Goal: Task Accomplishment & Management: Manage account settings

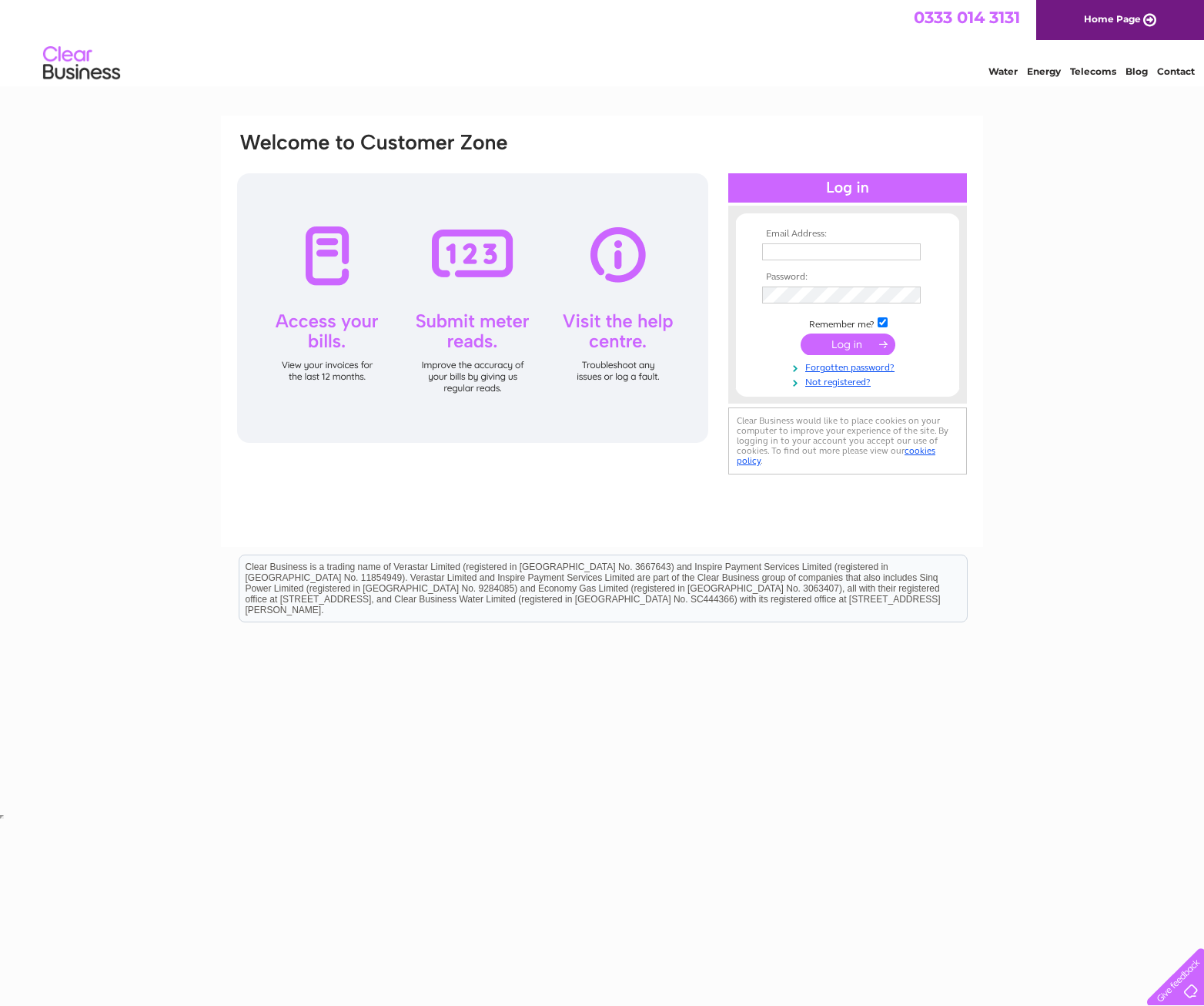
type input "[PERSON_NAME][EMAIL_ADDRESS][PERSON_NAME][DOMAIN_NAME]"
click at [864, 342] on input "submit" at bounding box center [848, 345] width 95 height 22
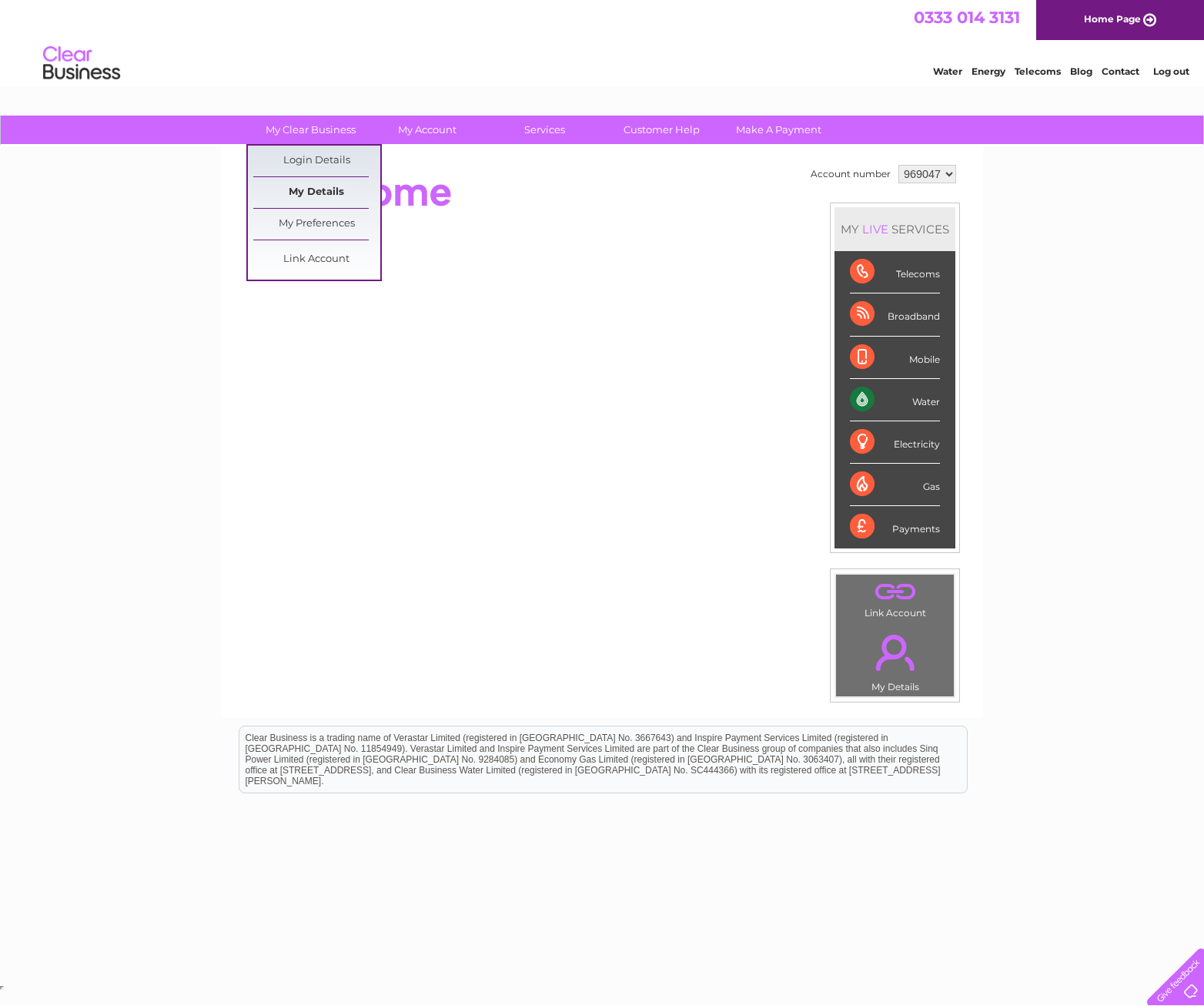
click at [324, 184] on link "My Details" at bounding box center [317, 192] width 127 height 31
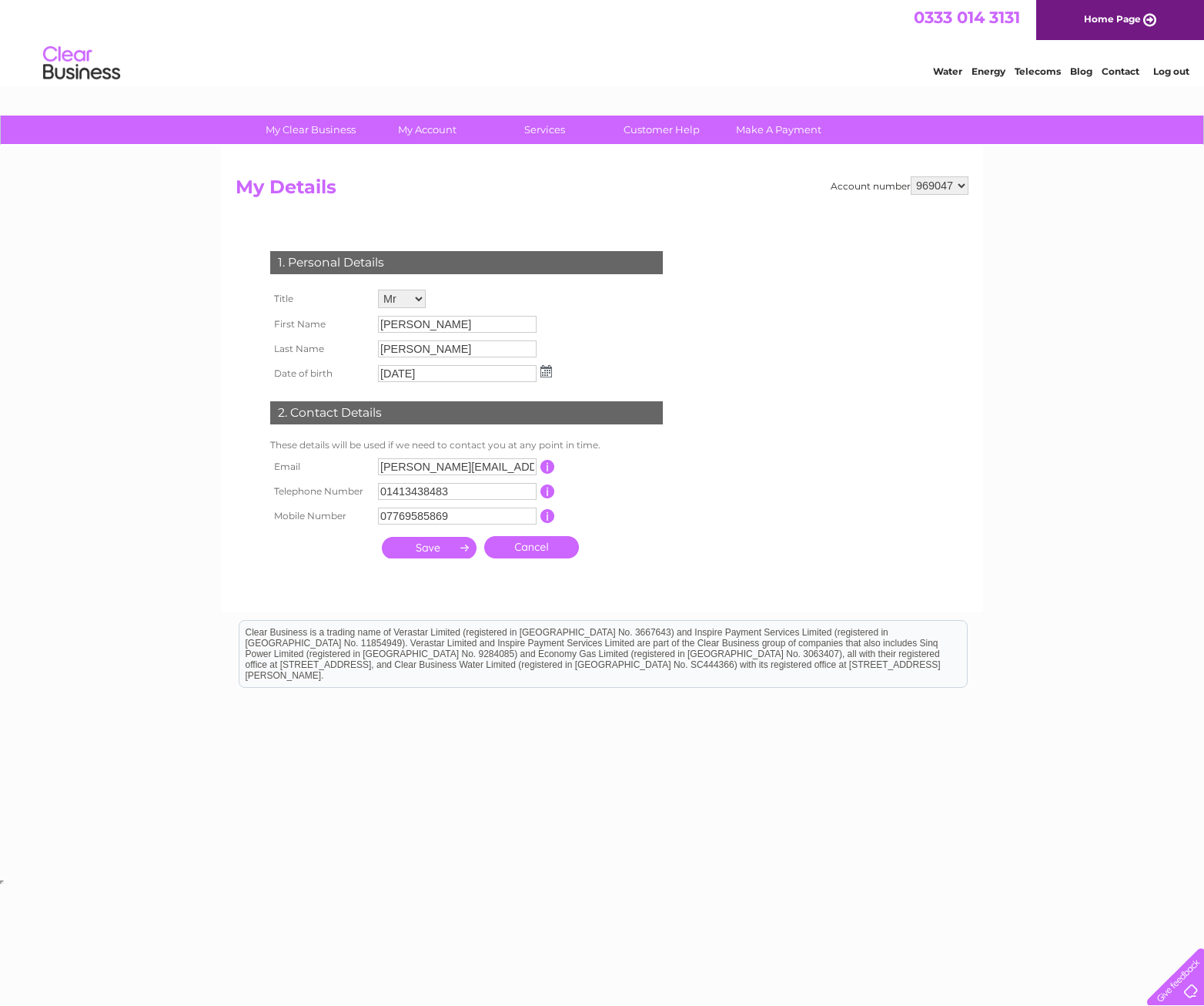
click at [434, 468] on input "stewart.archibald@serialaffinity.co.uk" at bounding box center [457, 466] width 159 height 17
drag, startPoint x: 464, startPoint y: 468, endPoint x: 303, endPoint y: 445, distance: 162.6
click at [327, 481] on tbody "Email stewart.archibald@serialaffinity.co.uk This should be a valid email addre…" at bounding box center [473, 492] width 414 height 75
type input "legal@serialaffinity.co.uk"
drag, startPoint x: 486, startPoint y: 517, endPoint x: 332, endPoint y: 516, distance: 154.0
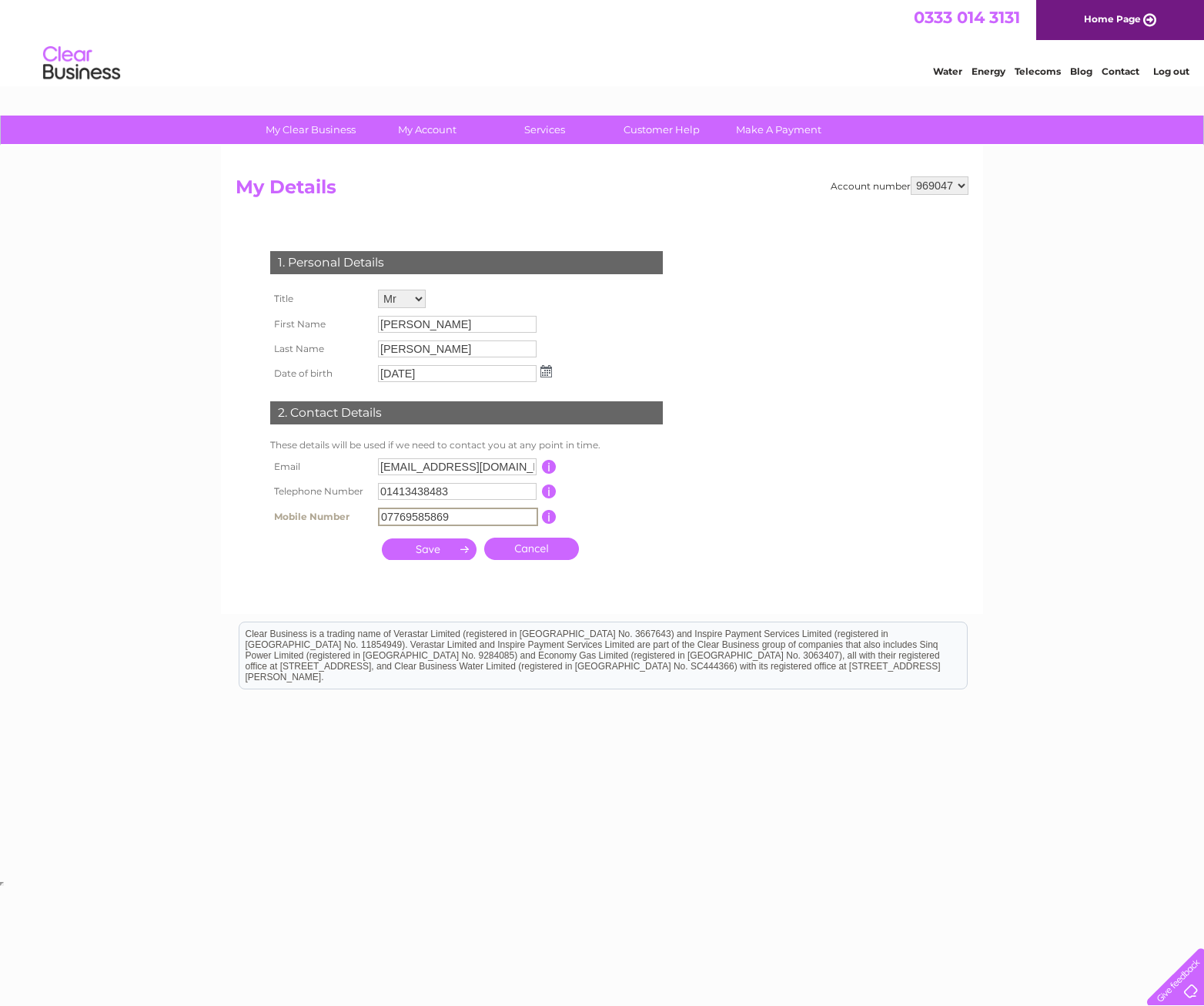
click at [332, 516] on tr "Mobile Number 07769585869 This should be a valid mobile number starting with 07…" at bounding box center [473, 516] width 414 height 27
click at [461, 552] on input "submit" at bounding box center [429, 549] width 95 height 22
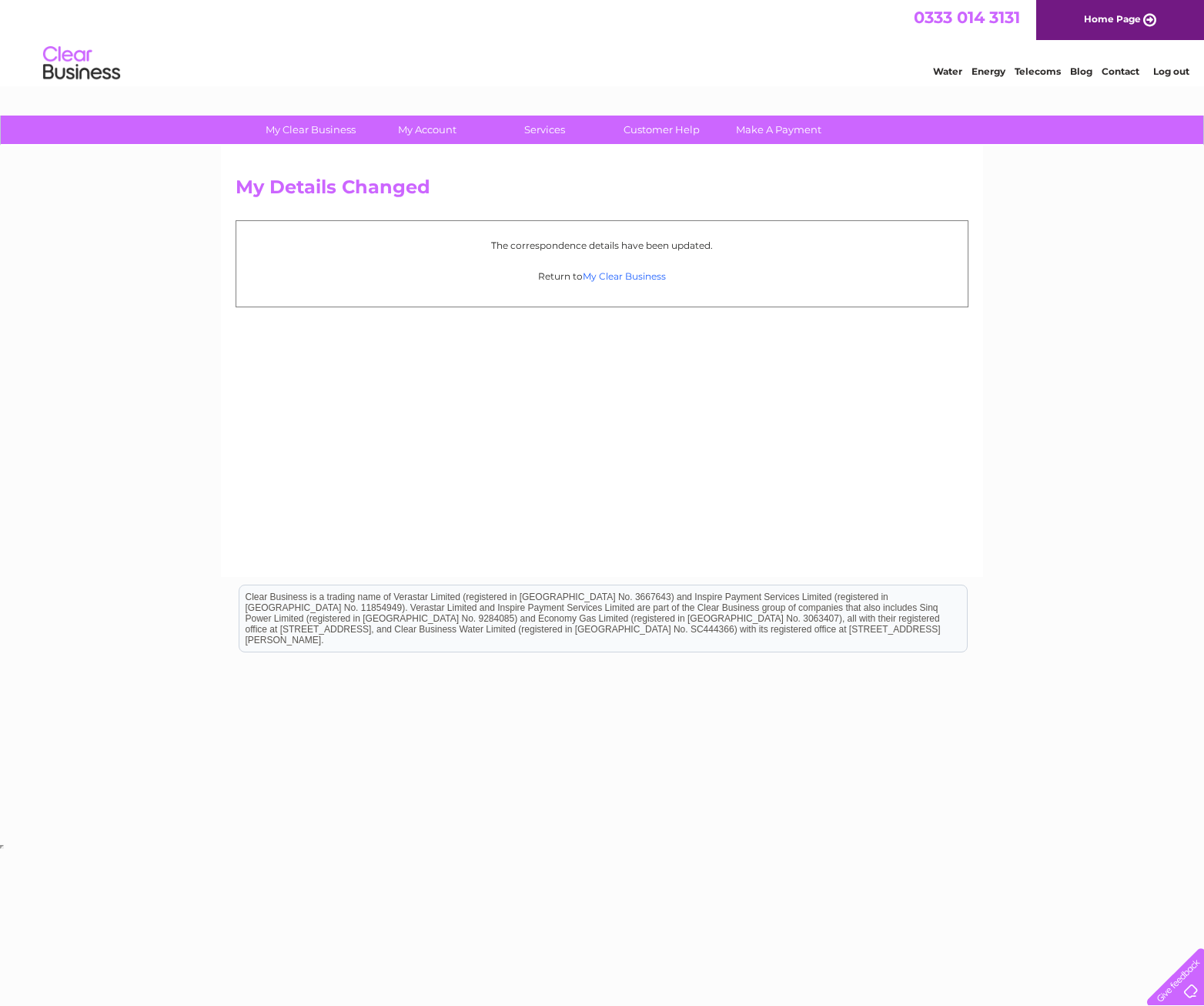
click at [615, 274] on link "My Clear Business" at bounding box center [625, 276] width 83 height 12
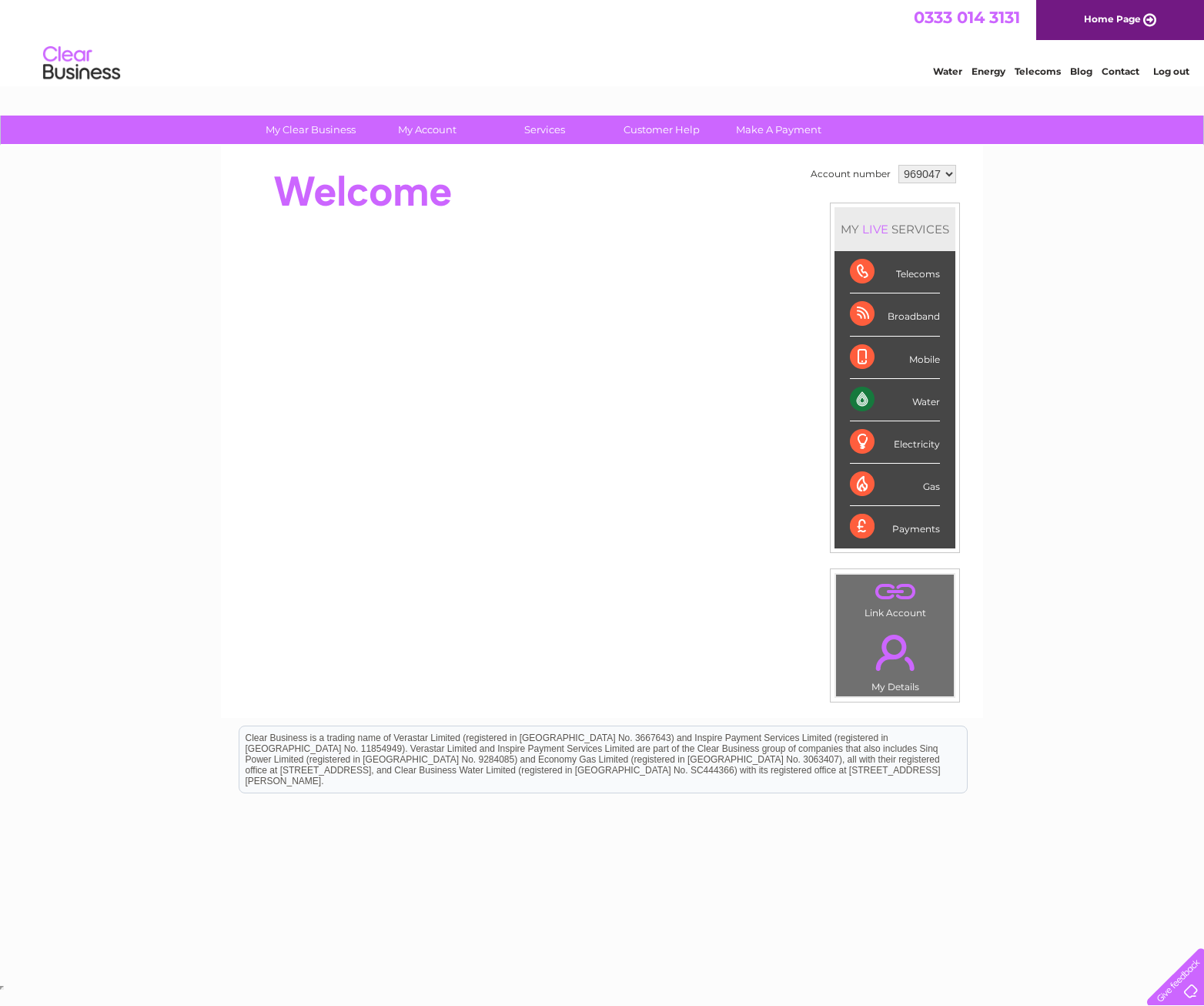
click at [658, 130] on link "Customer Help" at bounding box center [661, 129] width 127 height 29
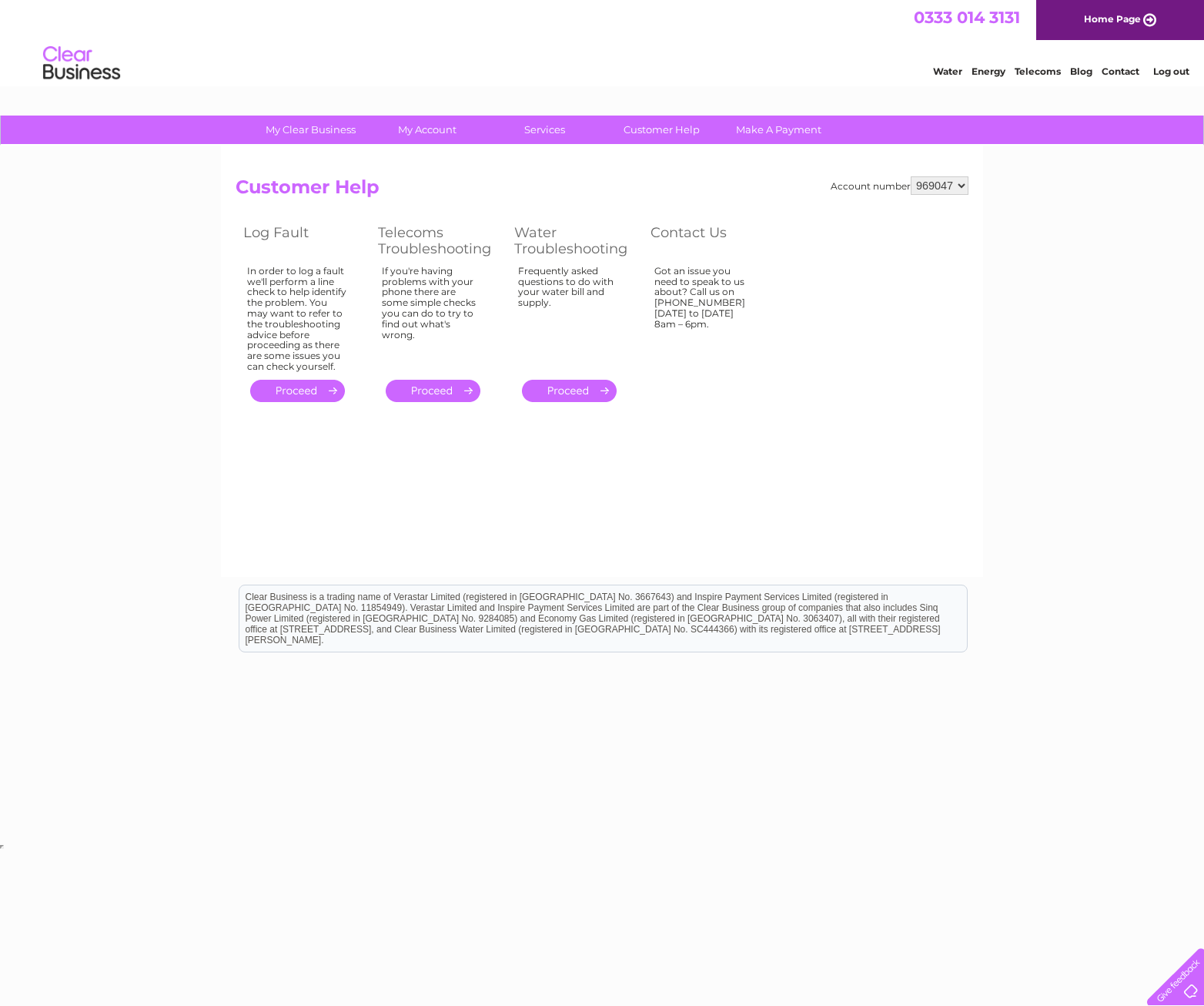
click at [1120, 68] on link "Contact" at bounding box center [1120, 71] width 38 height 12
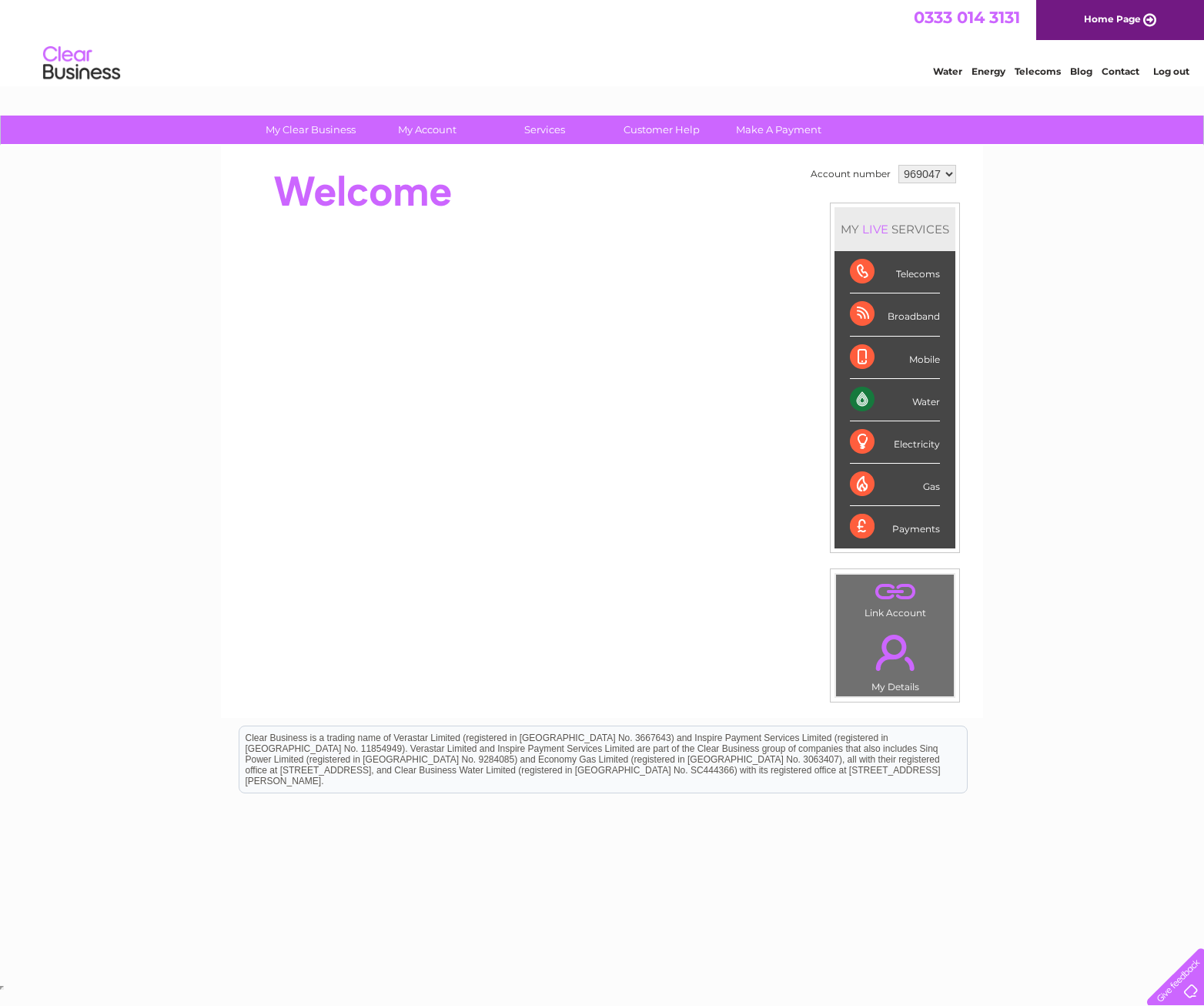
click at [949, 178] on select "969047 974247 974328" at bounding box center [927, 174] width 58 height 19
click at [950, 174] on select "969047 974247 974328" at bounding box center [927, 174] width 58 height 19
click at [943, 168] on select "969047 974247 974328" at bounding box center [927, 174] width 58 height 19
click at [942, 175] on select "969047 974247 974328" at bounding box center [927, 174] width 58 height 19
select select "974247"
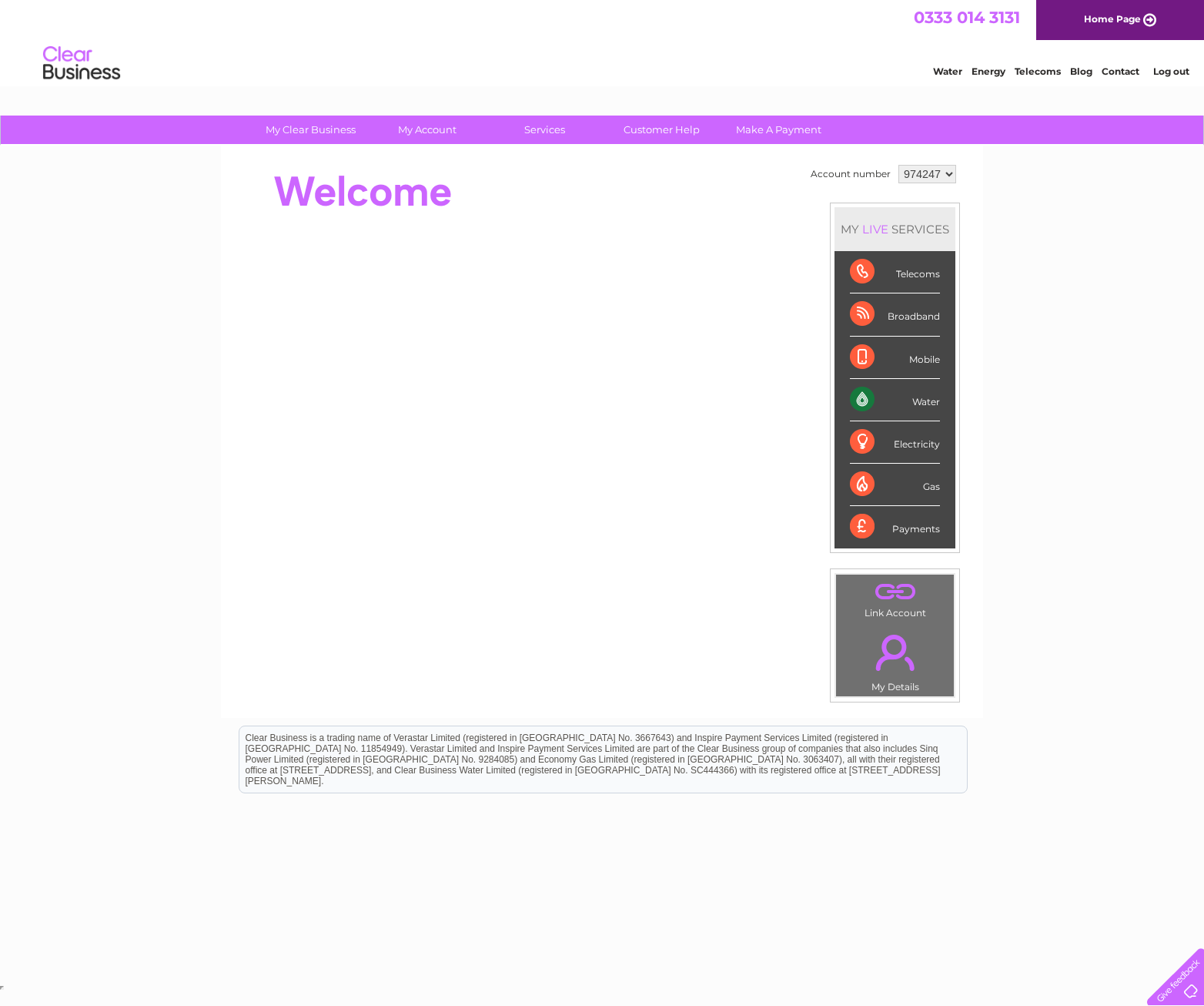
click at [898, 165] on select "969047 974247 974328" at bounding box center [927, 174] width 58 height 19
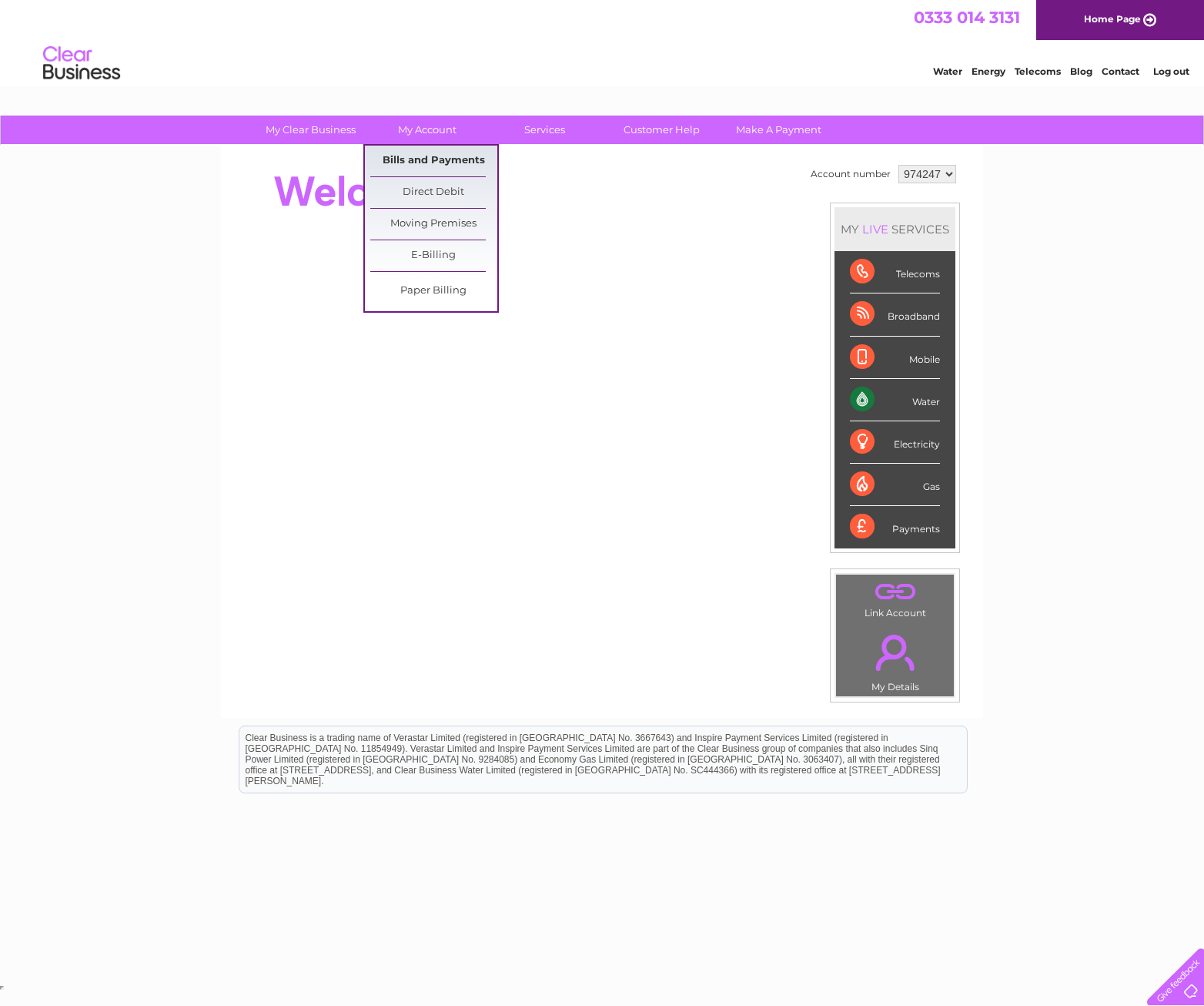
click at [433, 160] on link "Bills and Payments" at bounding box center [433, 160] width 127 height 31
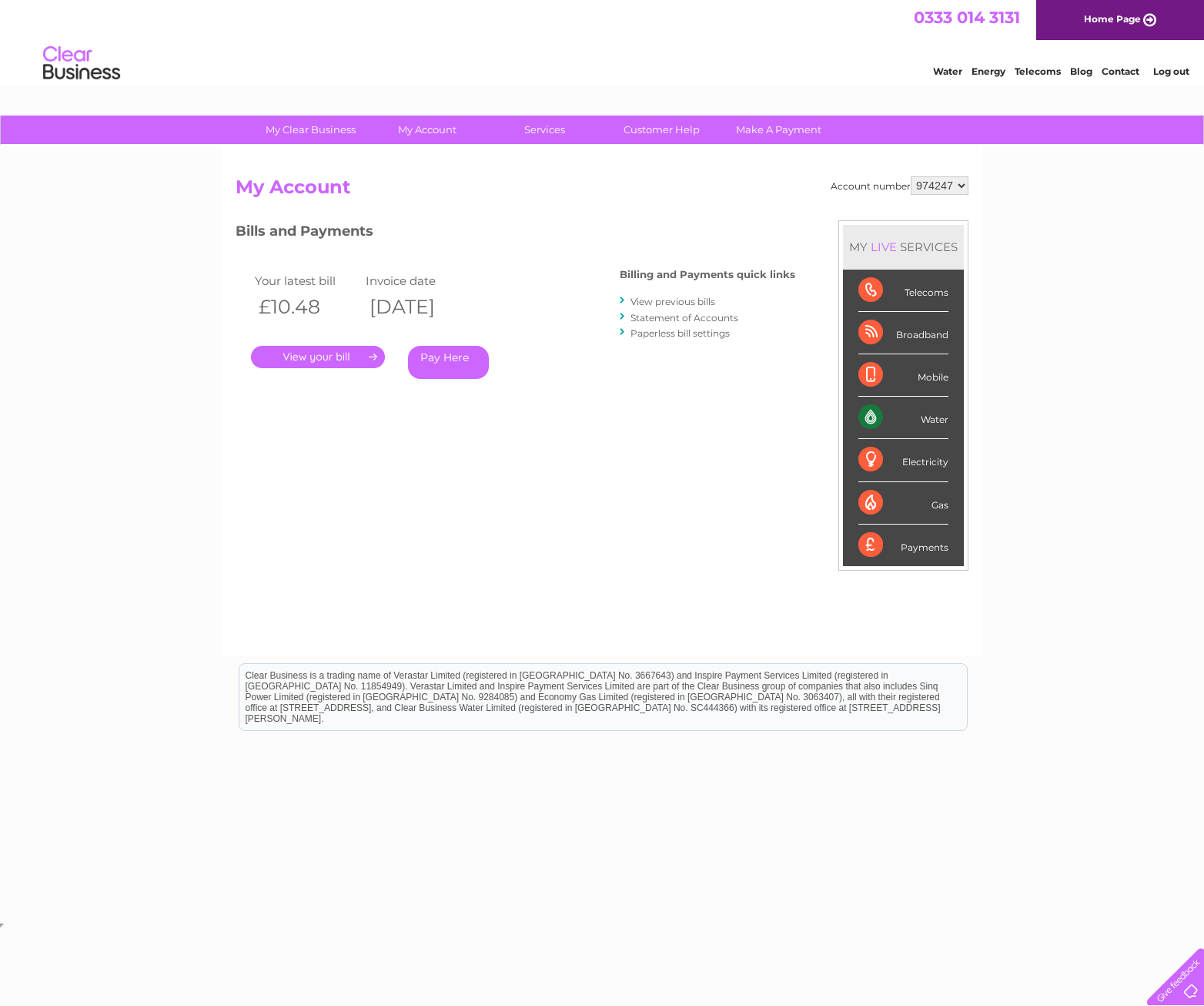
click at [675, 302] on link "View previous bills" at bounding box center [673, 302] width 85 height 12
